Goal: Transaction & Acquisition: Purchase product/service

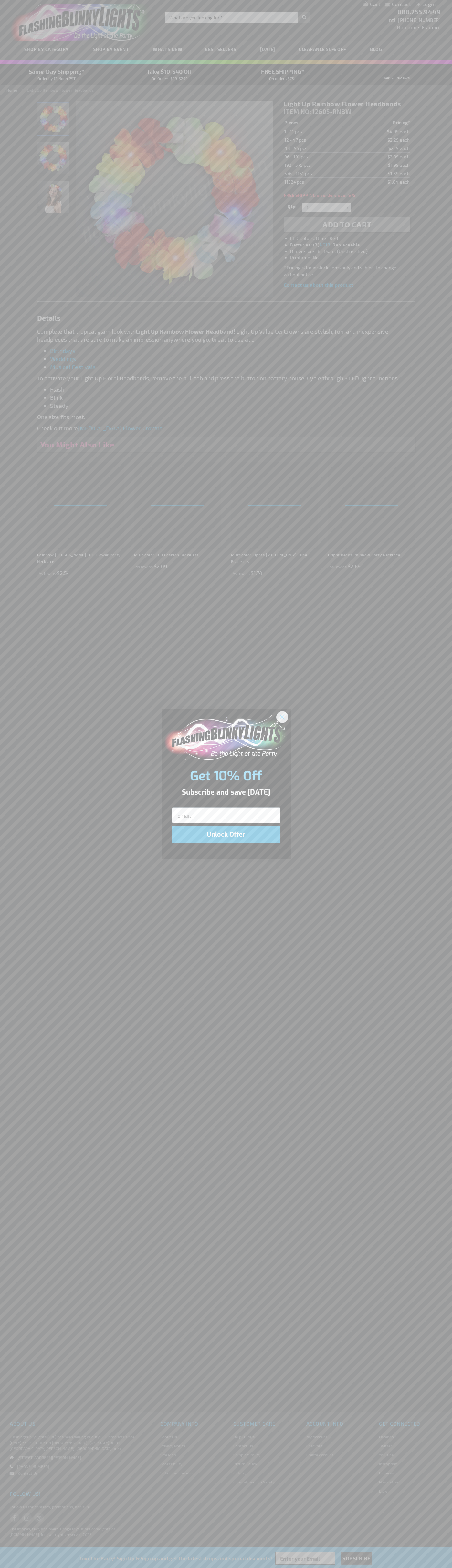
click at [282, 716] on icon "Close dialog" at bounding box center [281, 716] width 4 height 4
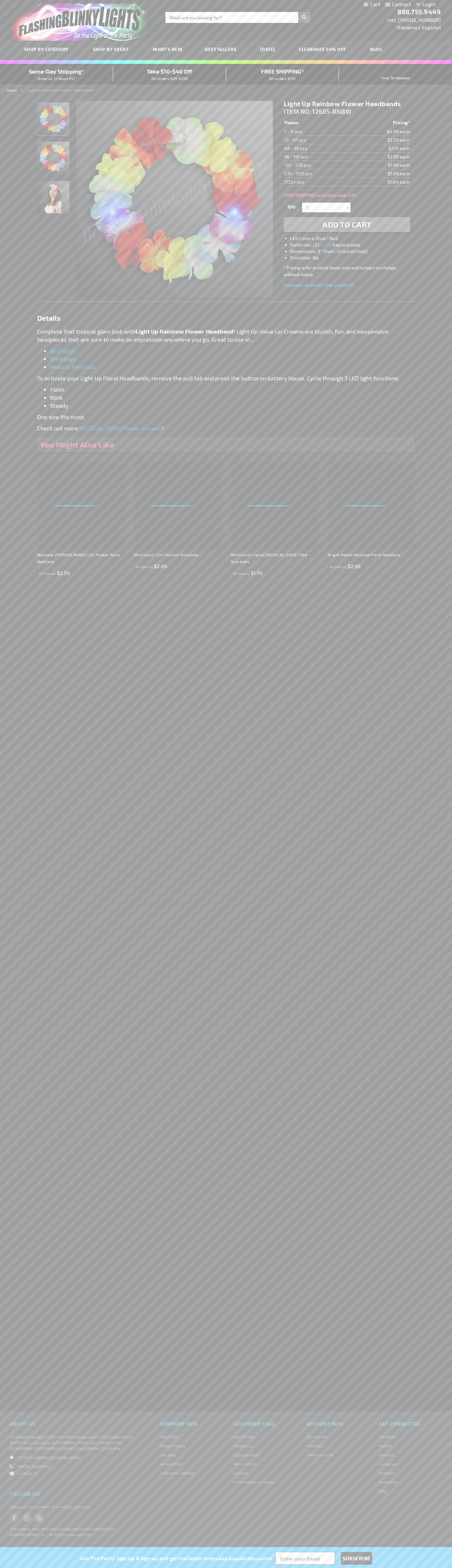
click at [347, 104] on h1 "Light Up Rainbow Flower Headbands" at bounding box center [346, 103] width 126 height 8
click at [347, 225] on span "Add to Cart" at bounding box center [347, 224] width 49 height 9
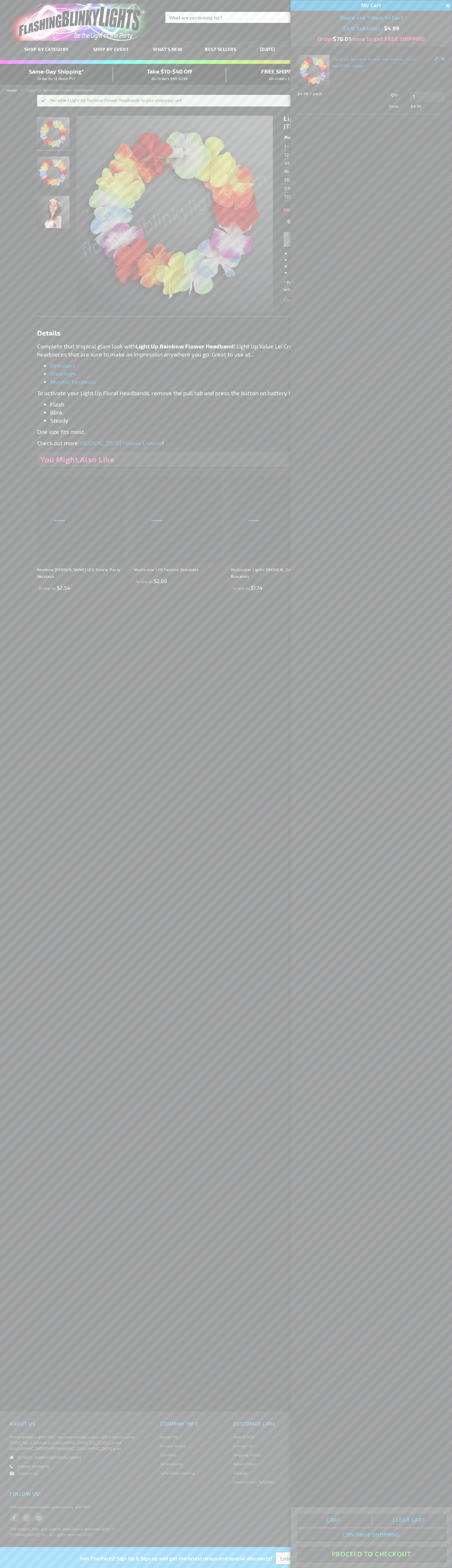
click at [371, 1554] on button "Proceed To Checkout" at bounding box center [371, 1554] width 148 height 15
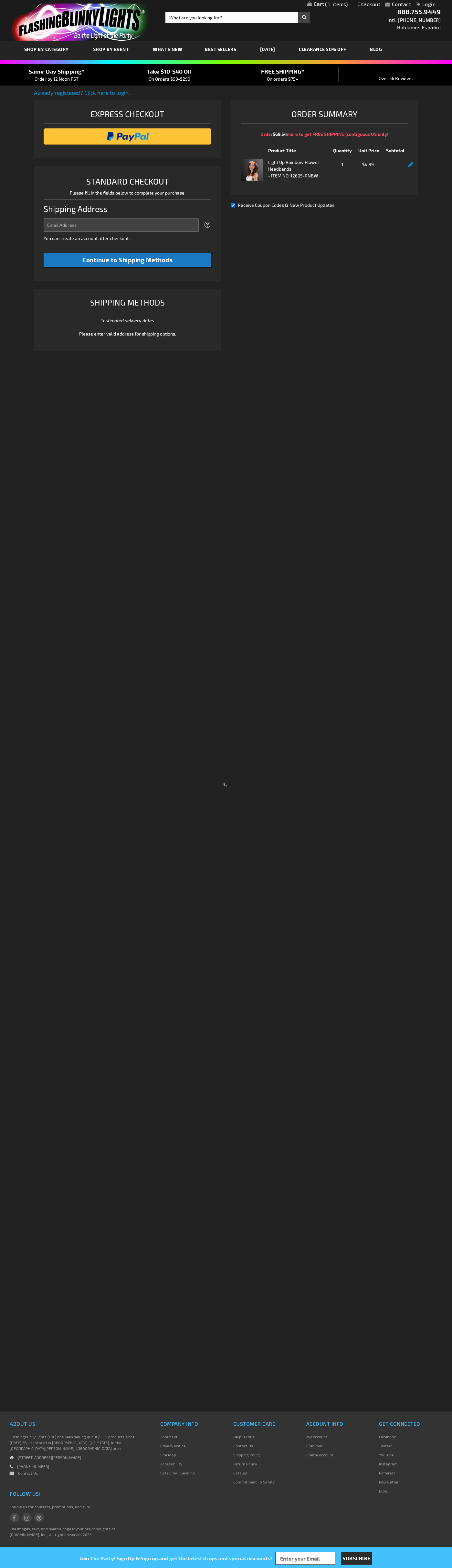
select select "US"
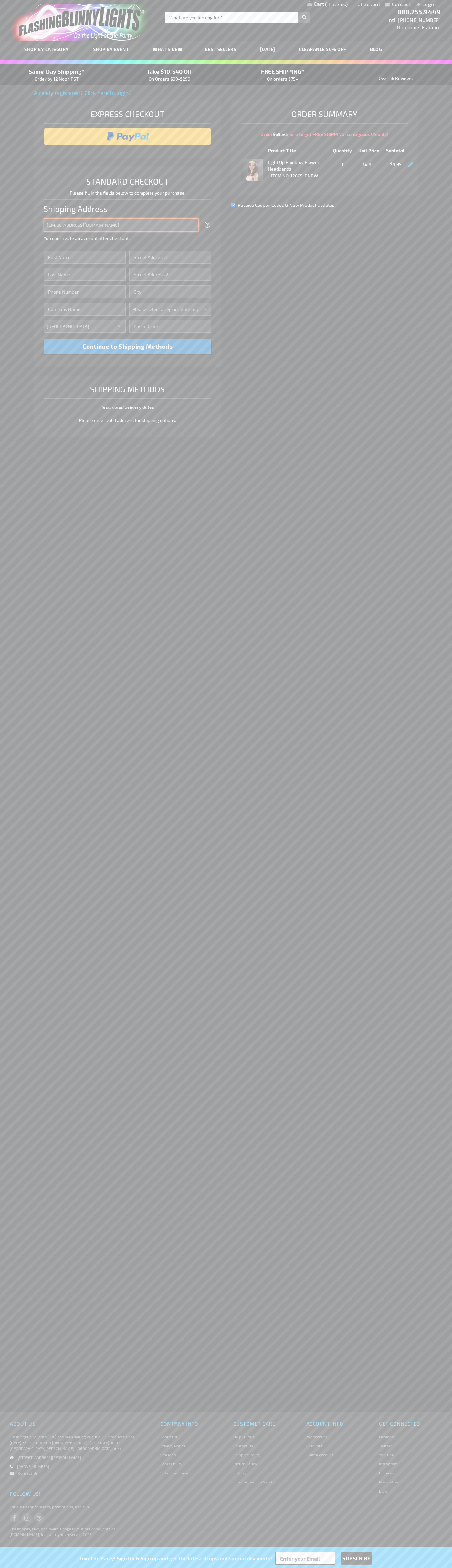
type input "johnsmith005@storebotmail.joonix.net"
type input "John"
type input "201 S. Division St. McKinley Towne Center"
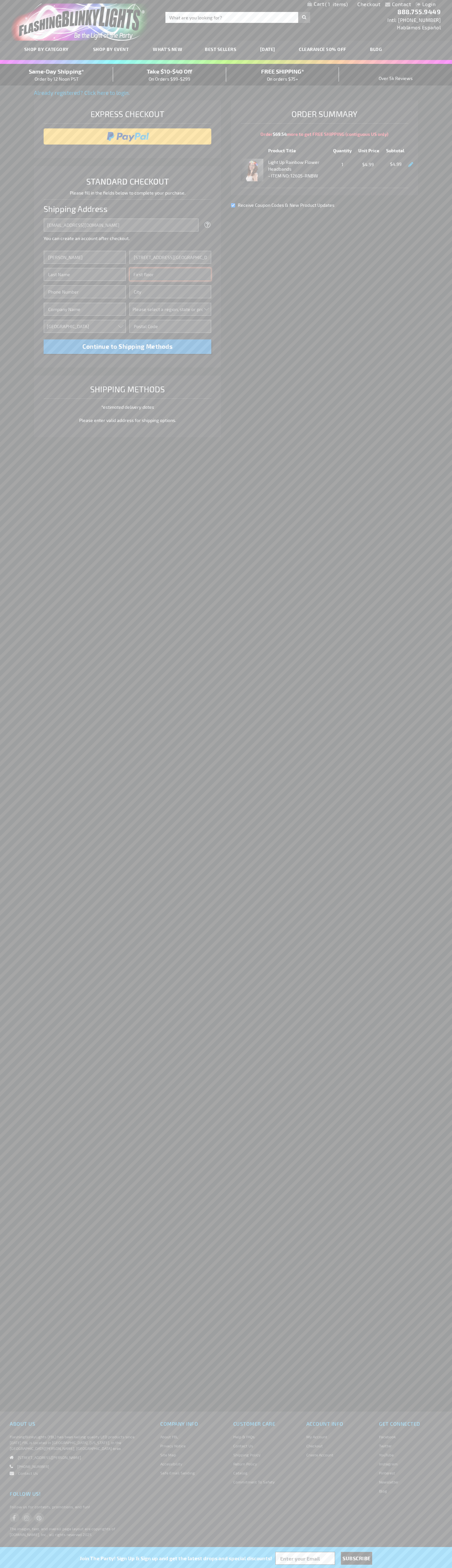
type input "First floor"
type input "ann arbor"
select select "33"
type input "48104"
type input "Smith"
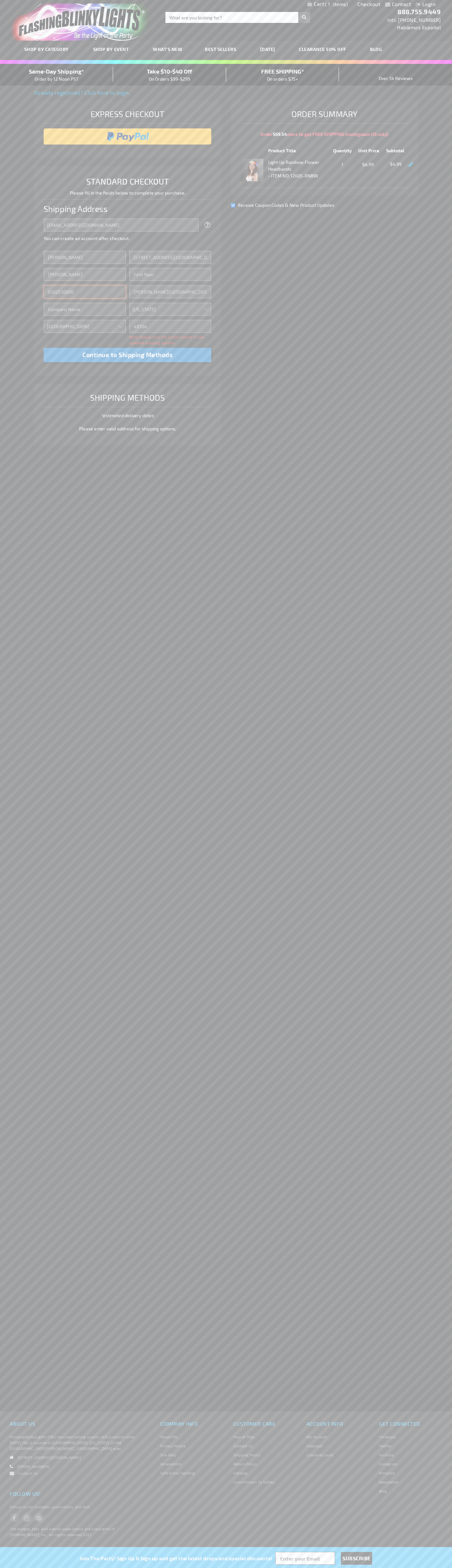
type input "6502530000"
type input "John Smith"
click at [57, 75] on div "Same-Day Shipping* Order by 12 Noon PST" at bounding box center [57, 74] width 113 height 15
click at [127, 136] on input "image" at bounding box center [127, 136] width 161 height 13
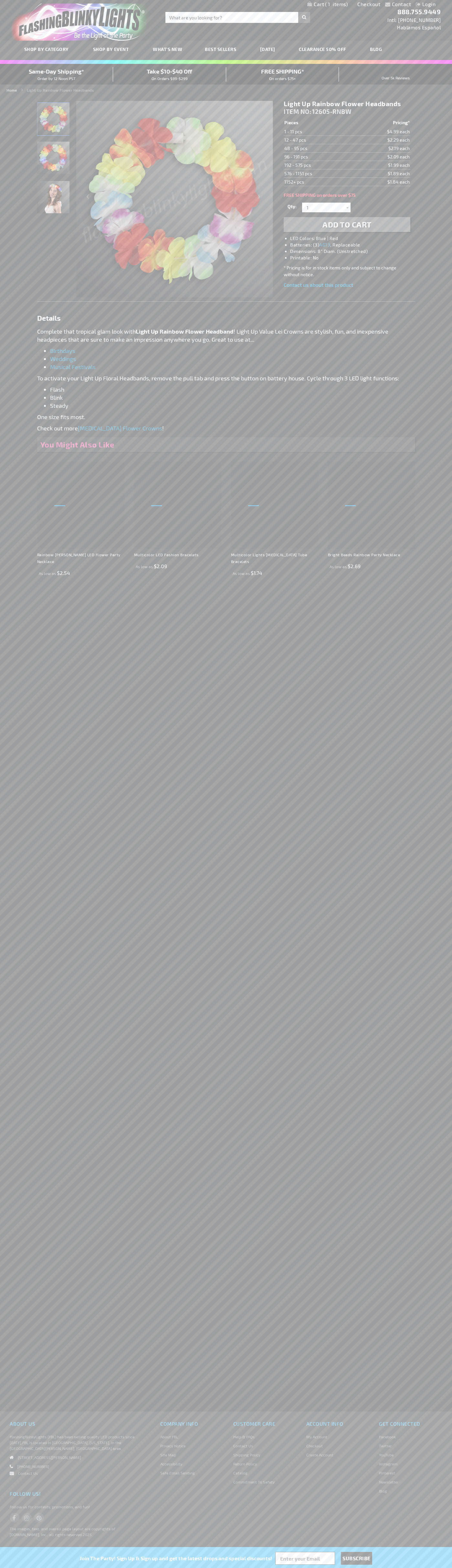
click at [327, 4] on span "1" at bounding box center [336, 4] width 23 height 6
